Goal: Task Accomplishment & Management: Use online tool/utility

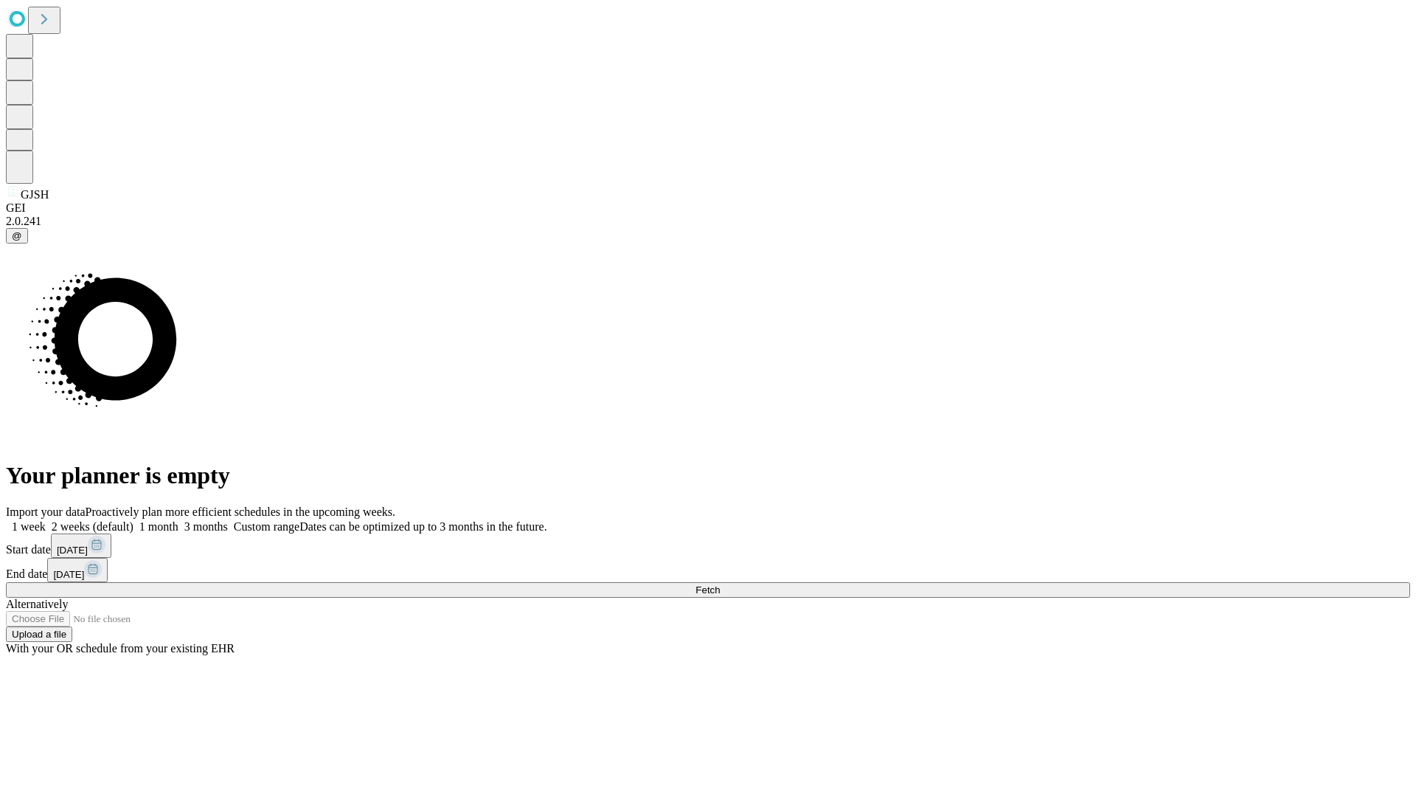
click at [720, 584] on span "Fetch" at bounding box center [708, 589] width 24 height 11
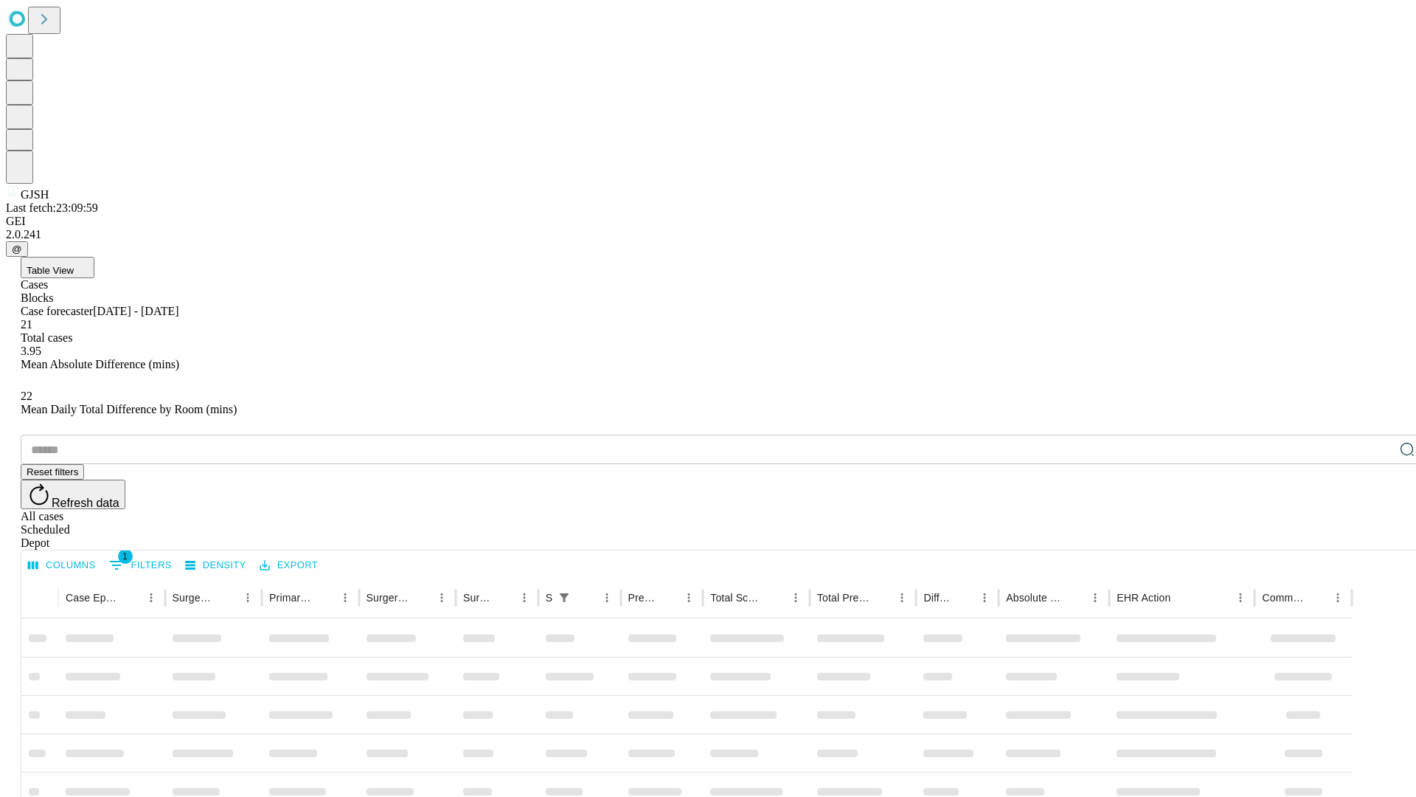
click at [1378, 536] on div "Depot" at bounding box center [723, 542] width 1404 height 13
